Goal: Task Accomplishment & Management: Manage account settings

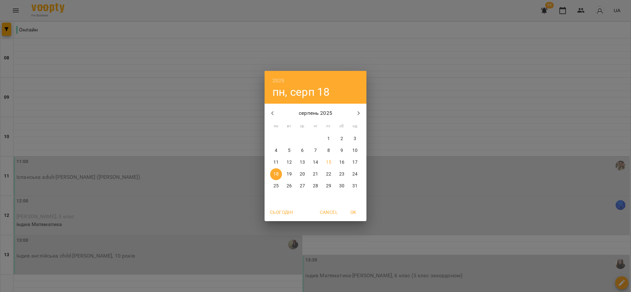
click at [303, 161] on p "13" at bounding box center [302, 162] width 5 height 7
type input "**********"
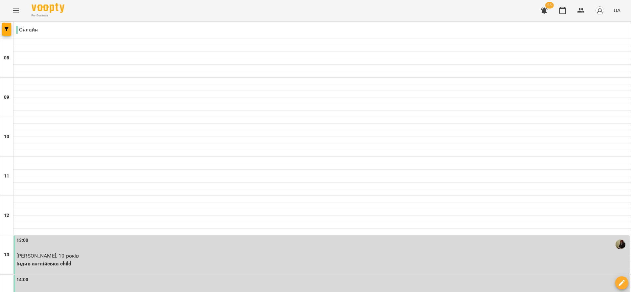
scroll to position [394, 0]
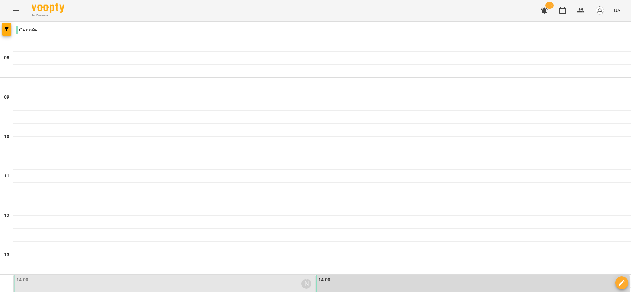
scroll to position [394, 0]
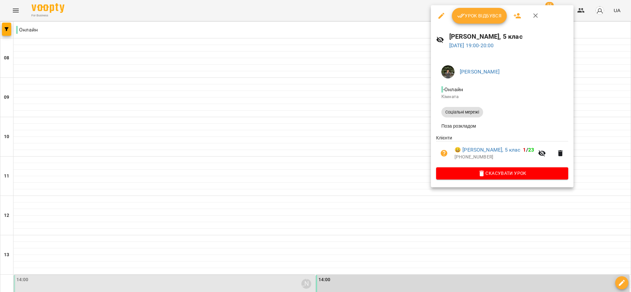
click at [473, 14] on span "Урок відбувся" at bounding box center [479, 16] width 45 height 8
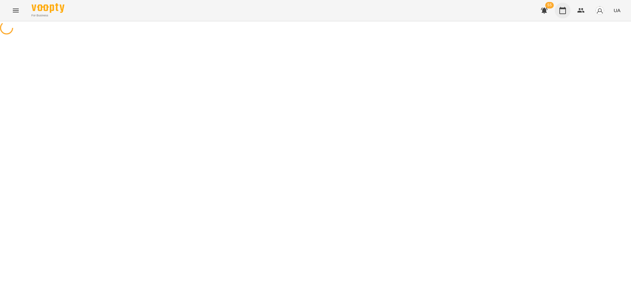
click at [559, 10] on icon "button" at bounding box center [562, 11] width 8 height 8
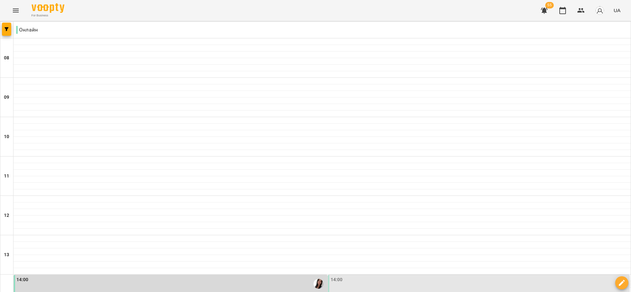
scroll to position [296, 0]
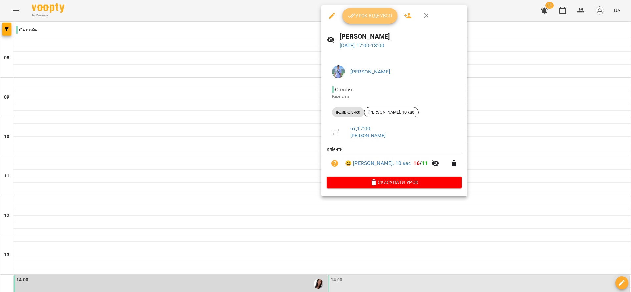
click at [365, 14] on span "Урок відбувся" at bounding box center [369, 16] width 45 height 8
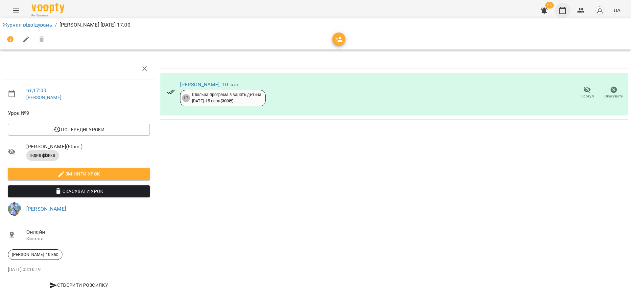
drag, startPoint x: 561, startPoint y: 20, endPoint x: 561, endPoint y: 8, distance: 12.5
click at [561, 14] on div "For Business 55 UA Журнал відвідувань / Войтенко Максим Вадимович чт, 14 серп 2…" at bounding box center [315, 150] width 631 height 300
click at [561, 8] on icon "button" at bounding box center [562, 10] width 7 height 7
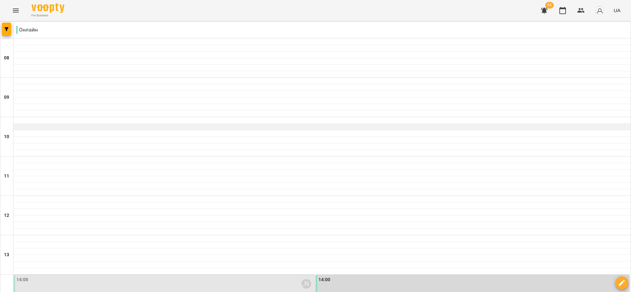
scroll to position [148, 0]
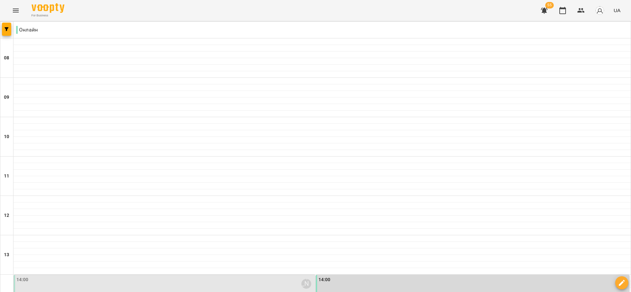
click at [227, 292] on p "[PERSON_NAME], 13р" at bounding box center [164, 296] width 297 height 8
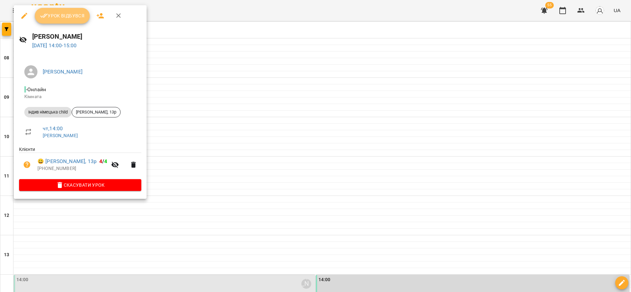
click at [71, 13] on span "Урок відбувся" at bounding box center [62, 16] width 45 height 8
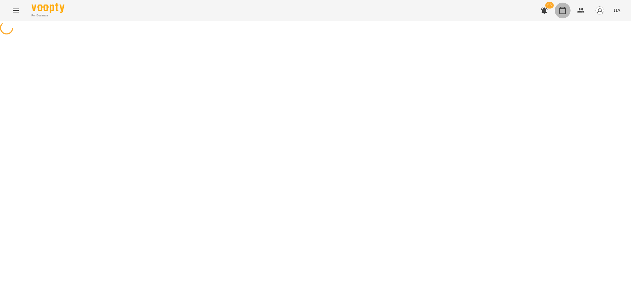
click at [559, 11] on icon "button" at bounding box center [562, 11] width 8 height 8
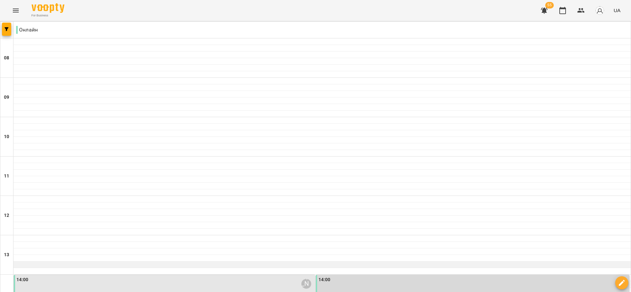
scroll to position [148, 0]
click at [391, 277] on div "14:00" at bounding box center [472, 284] width 309 height 15
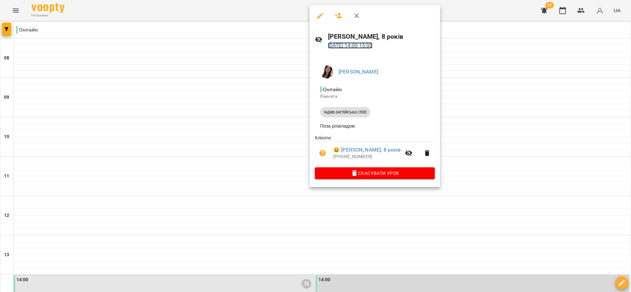
click at [360, 46] on link "14 серп 2025 14:00 - 15:00" at bounding box center [350, 45] width 45 height 6
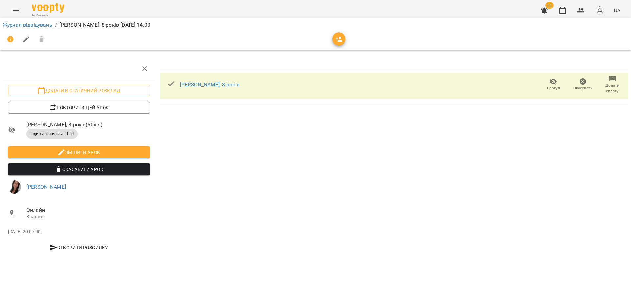
click at [608, 88] on span "Додати сплату" at bounding box center [612, 88] width 22 height 11
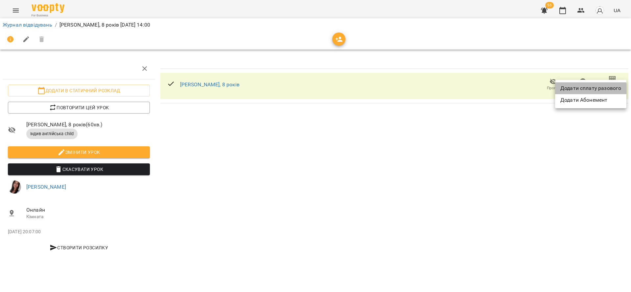
click at [587, 89] on li "Додати сплату разового" at bounding box center [590, 88] width 71 height 12
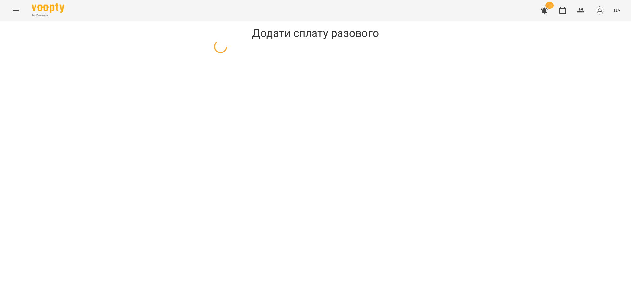
select select "**********"
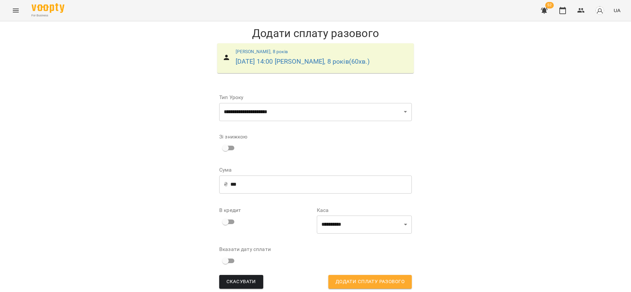
click at [255, 185] on input "***" at bounding box center [320, 184] width 181 height 18
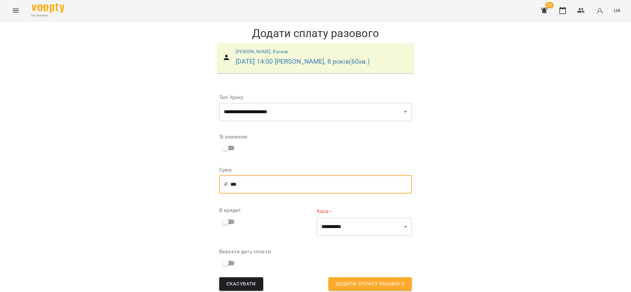
type input "***"
click at [387, 227] on select "**********" at bounding box center [364, 227] width 95 height 18
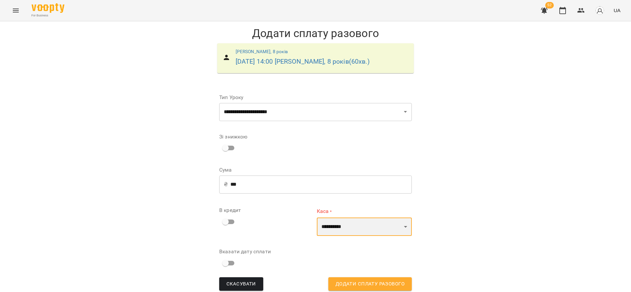
select select "*******"
click at [317, 218] on select "**********" at bounding box center [364, 227] width 95 height 18
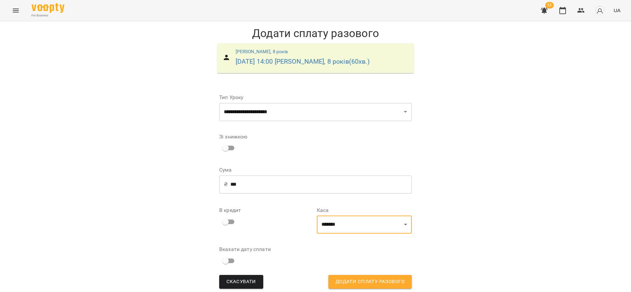
click at [391, 287] on button "Додати сплату разового" at bounding box center [369, 282] width 83 height 14
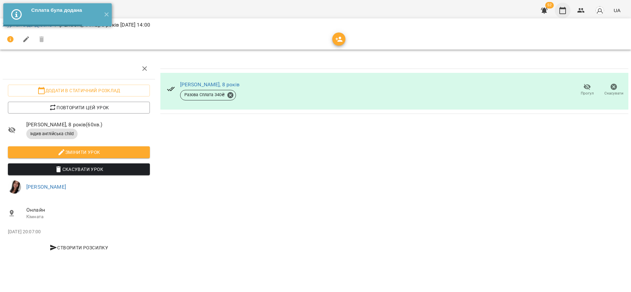
drag, startPoint x: 560, startPoint y: 12, endPoint x: 558, endPoint y: 15, distance: 3.8
click at [559, 12] on icon "button" at bounding box center [562, 11] width 8 height 8
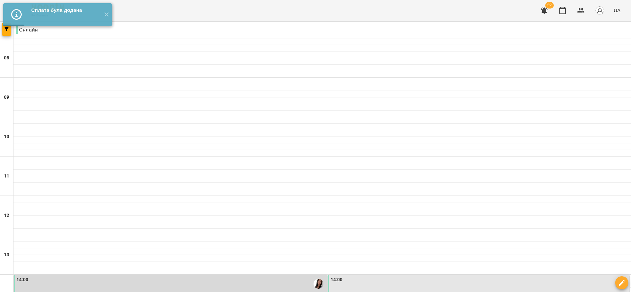
scroll to position [394, 0]
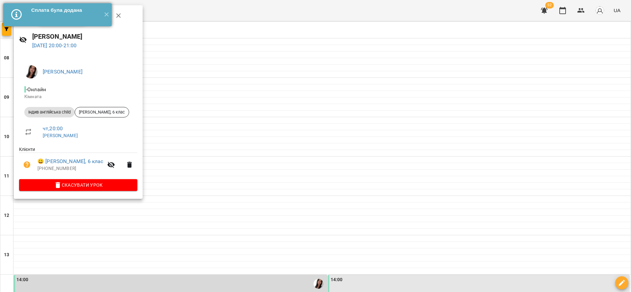
click at [82, 13] on div "Сплата була додана" at bounding box center [64, 10] width 67 height 7
click at [108, 12] on button "✕" at bounding box center [106, 14] width 11 height 23
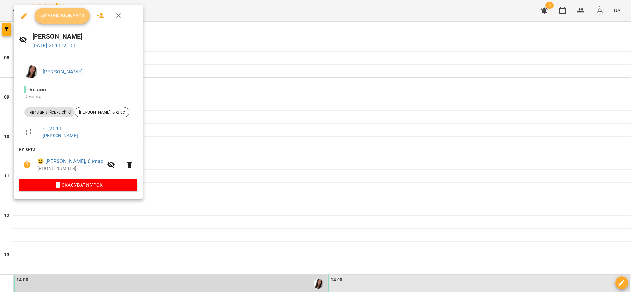
click at [70, 11] on button "Урок відбувся" at bounding box center [62, 16] width 55 height 16
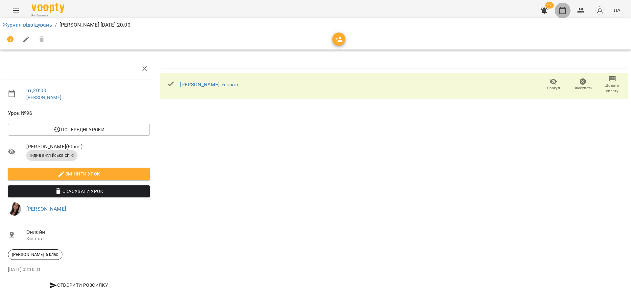
click at [560, 7] on icon "button" at bounding box center [562, 11] width 8 height 8
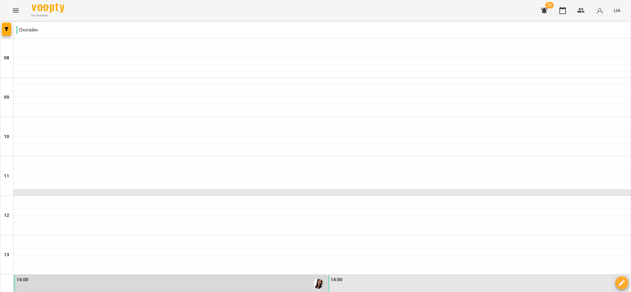
scroll to position [420, 0]
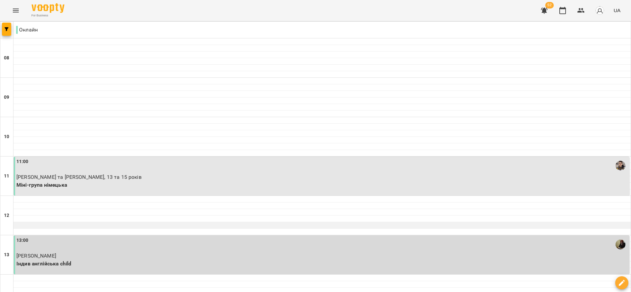
scroll to position [49, 0]
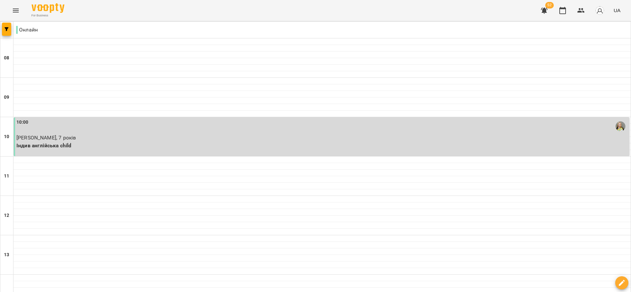
scroll to position [394, 0]
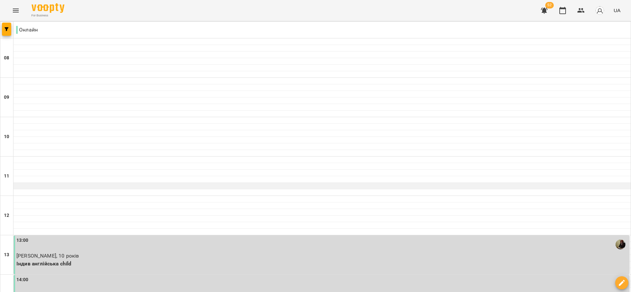
scroll to position [420, 0]
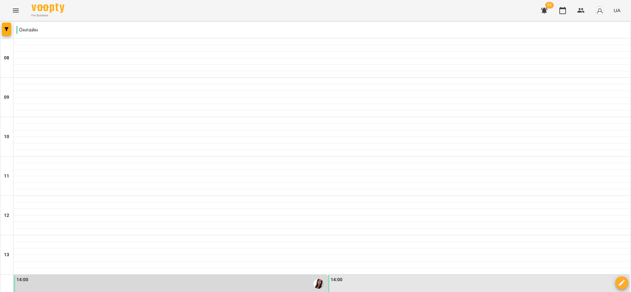
scroll to position [345, 0]
